Goal: Navigation & Orientation: Find specific page/section

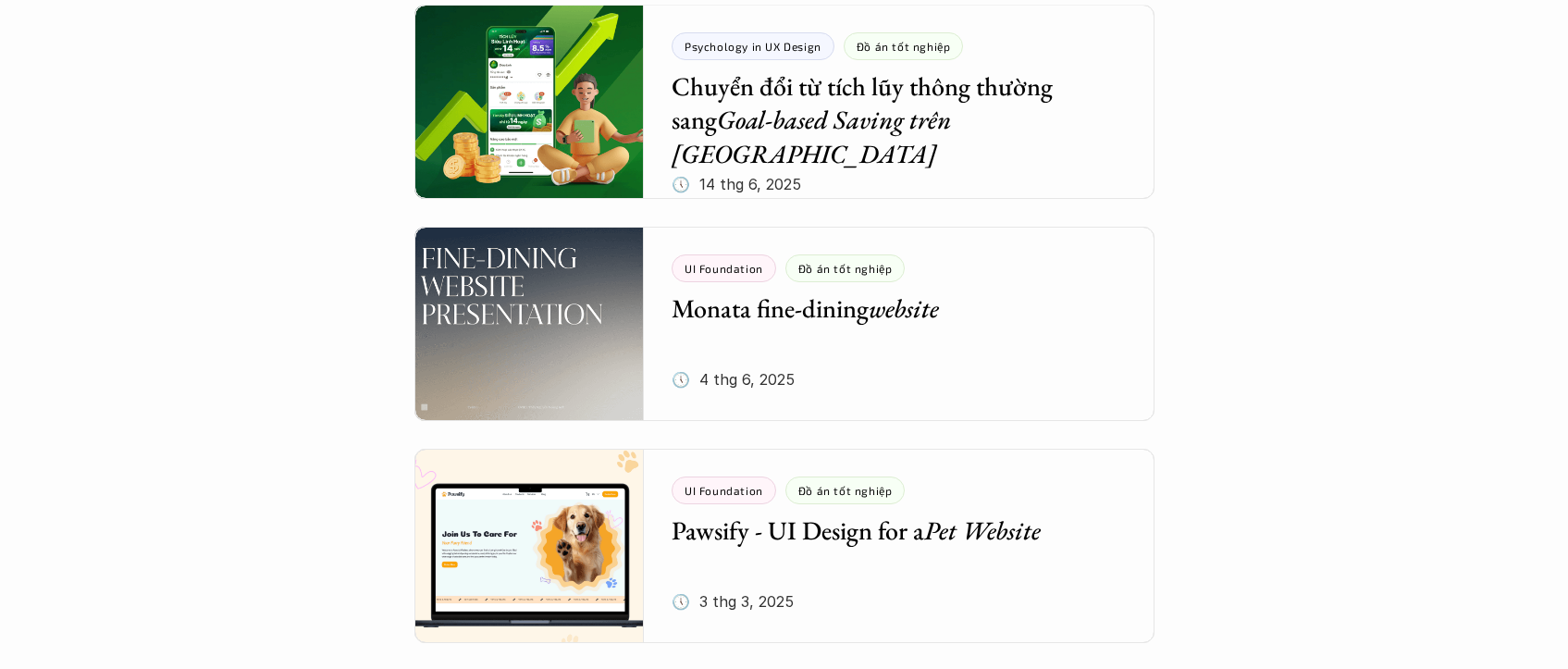
scroll to position [393, 0]
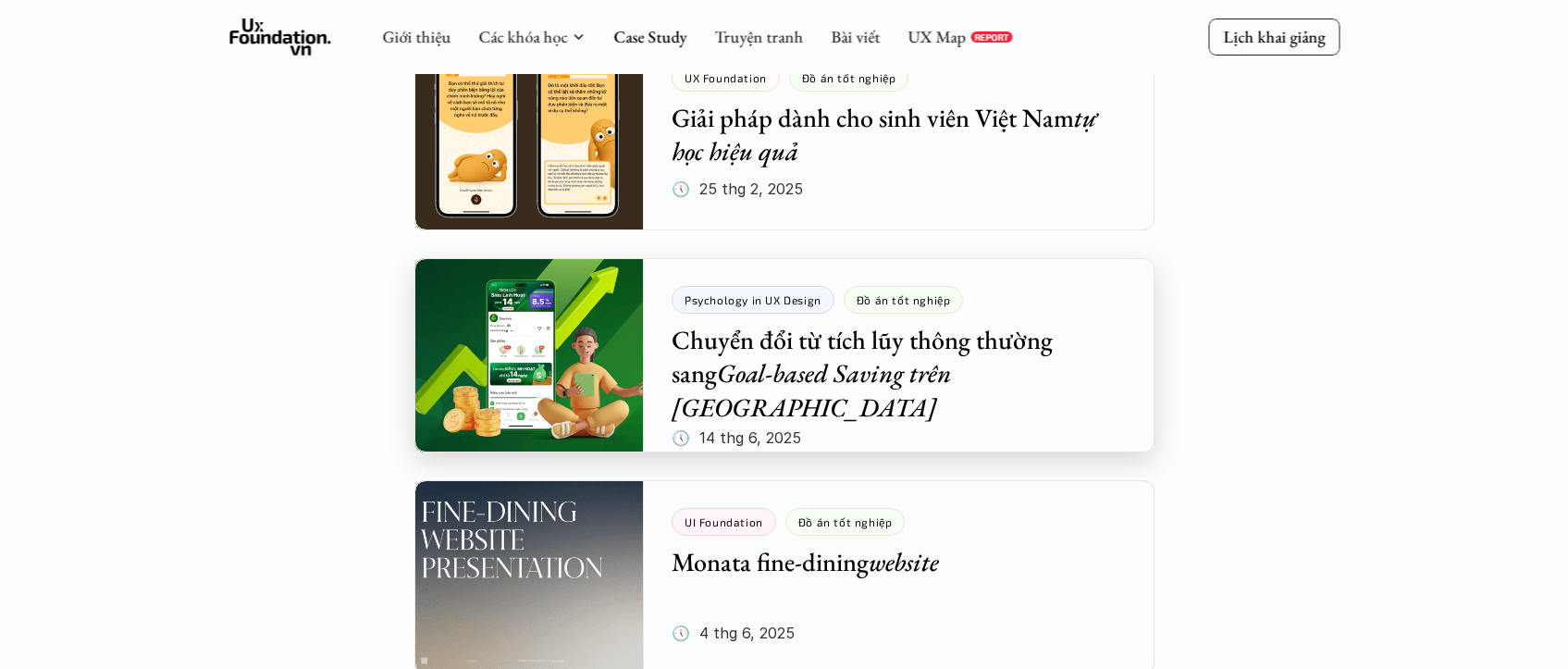
click at [556, 370] on div at bounding box center [784, 355] width 740 height 194
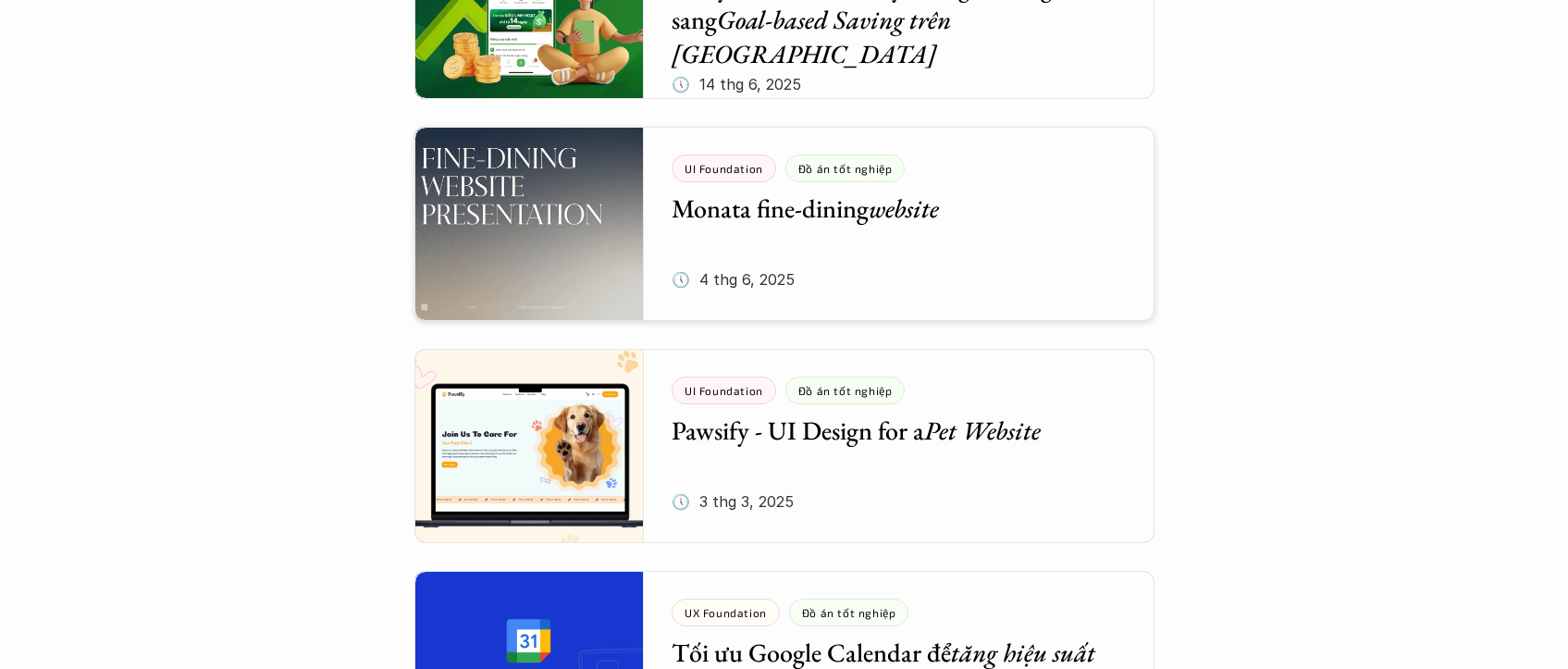
scroll to position [747, 0]
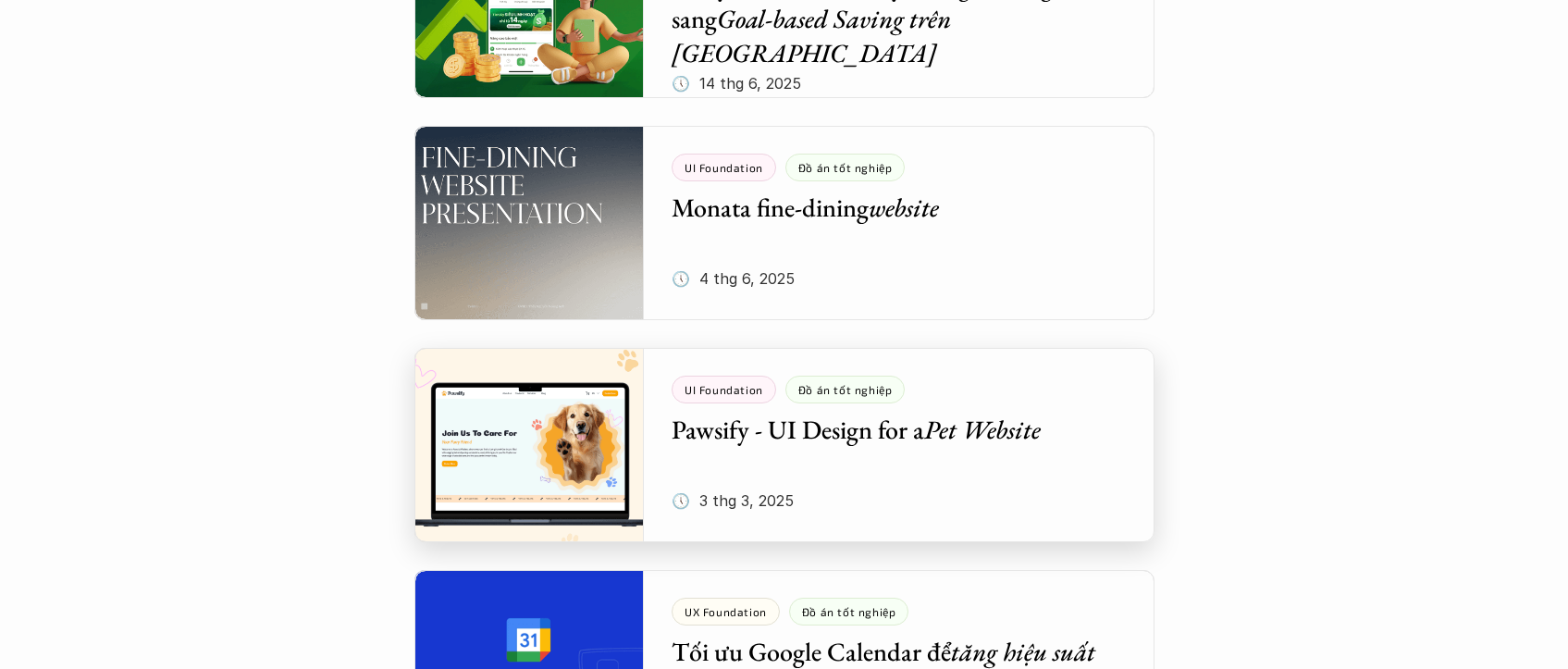
click at [900, 428] on div at bounding box center [784, 444] width 740 height 194
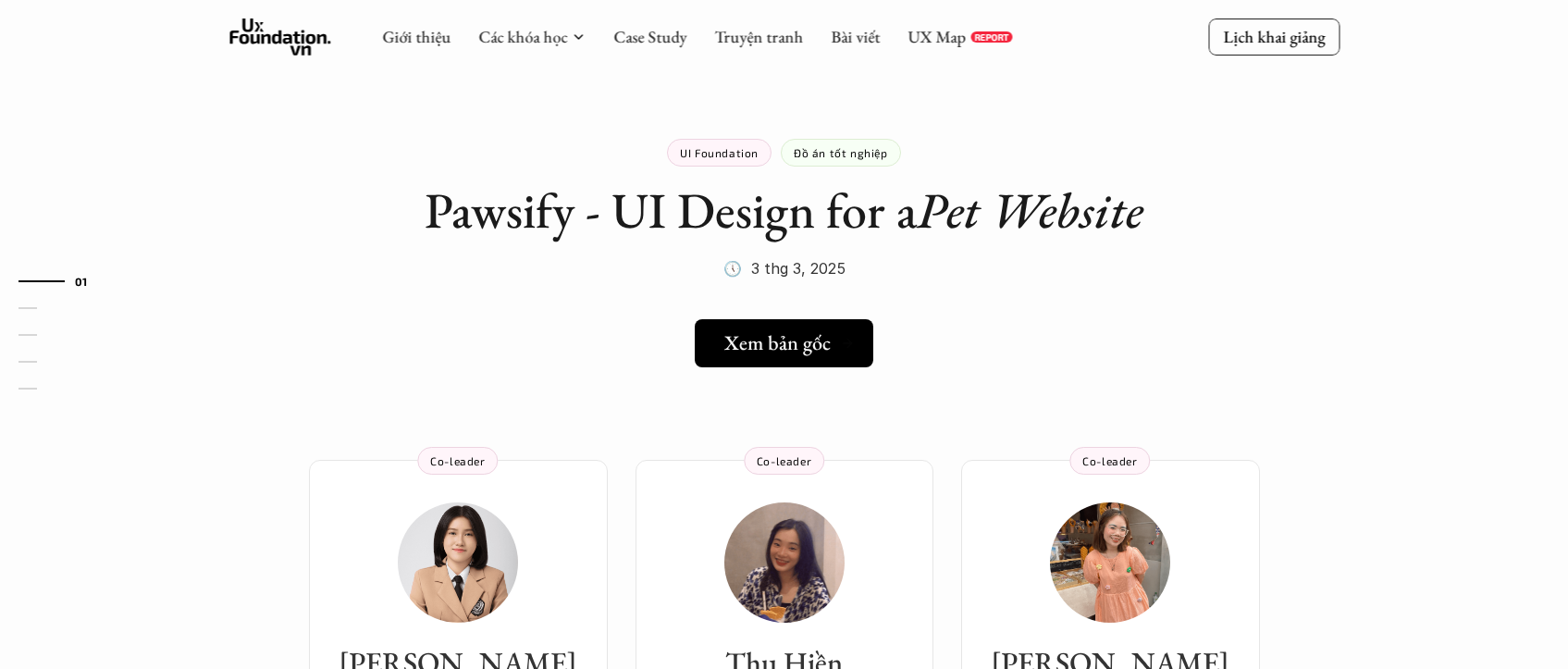
click at [780, 357] on link "Xem bản gốc" at bounding box center [783, 343] width 178 height 48
